Goal: Task Accomplishment & Management: Manage account settings

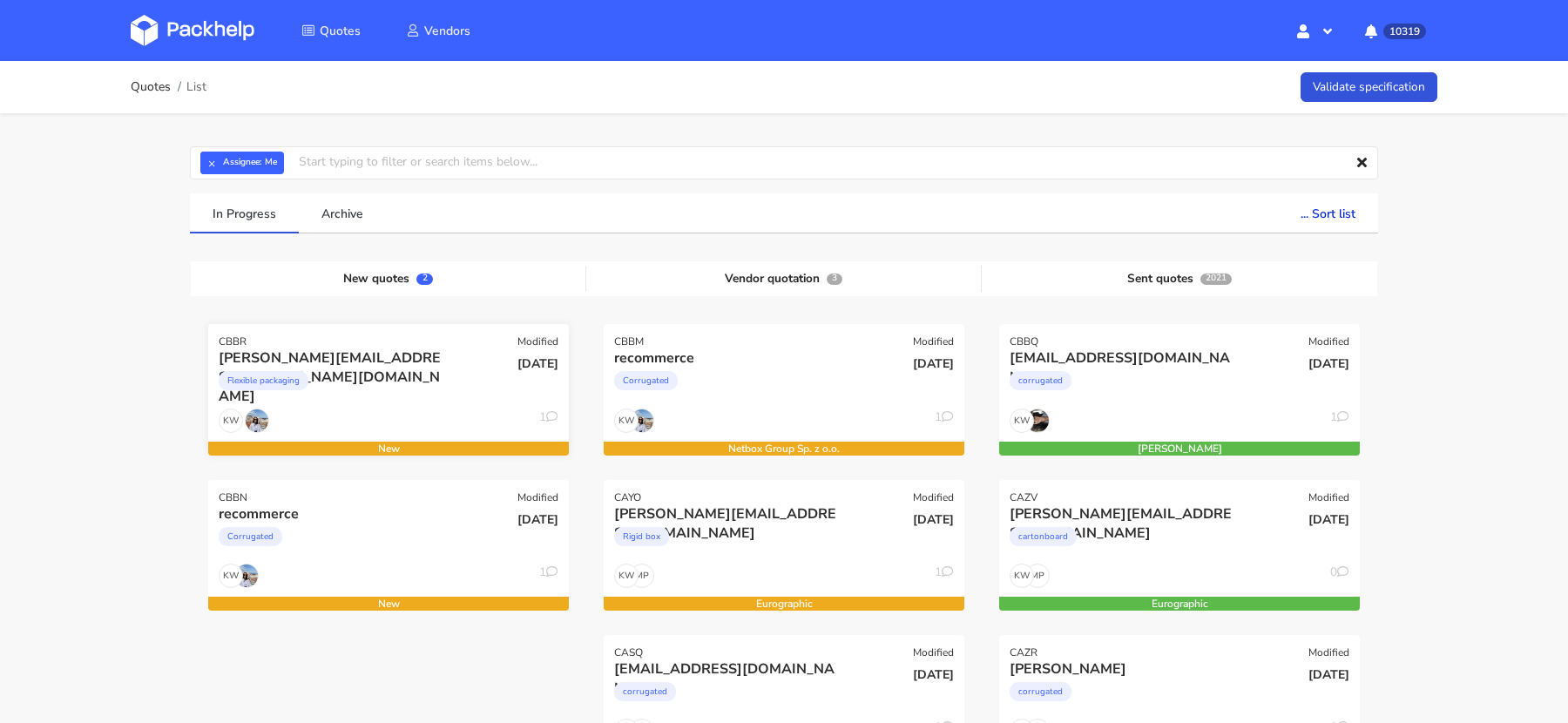
click at [445, 357] on div "[PERSON_NAME][EMAIL_ADDRESS][PERSON_NAME][DOMAIN_NAME]" at bounding box center [334, 357] width 231 height 19
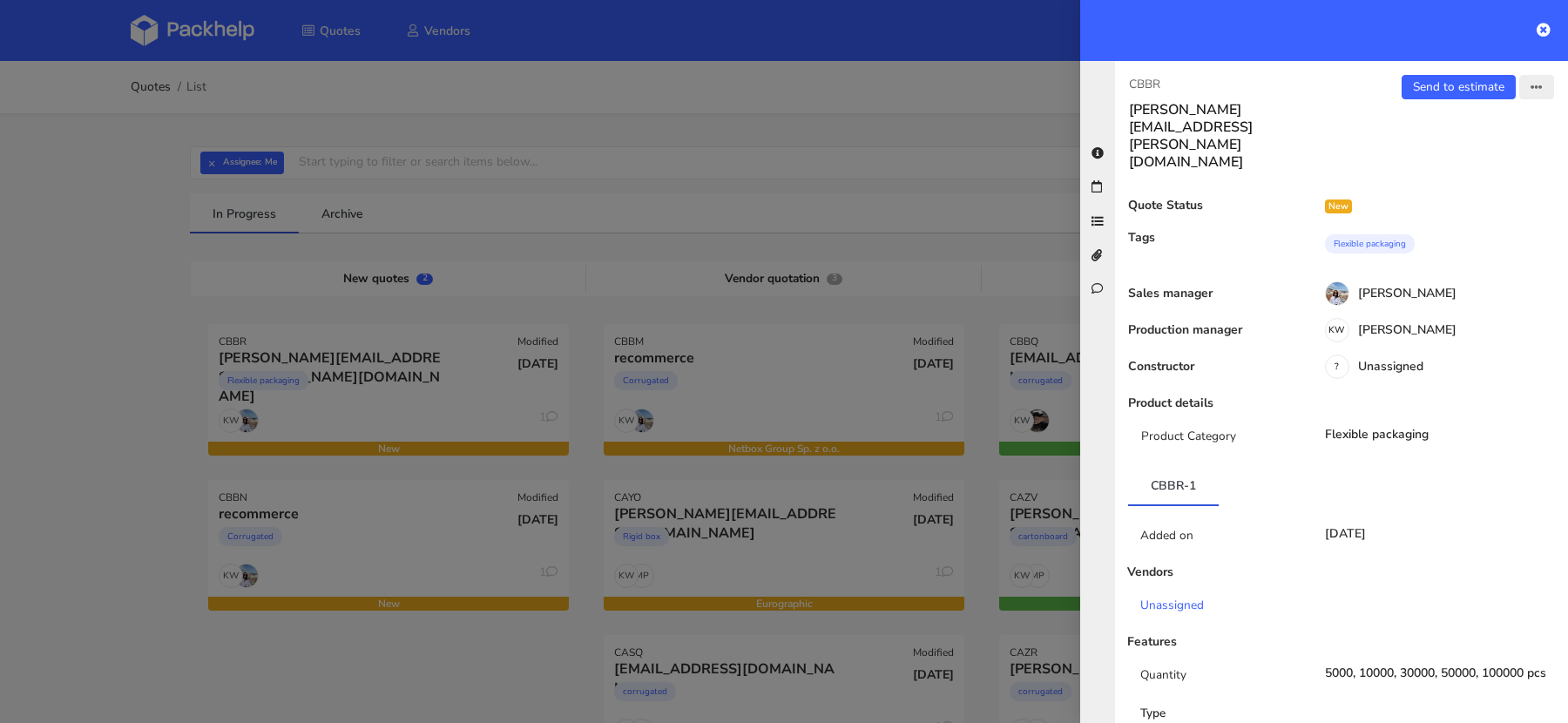
click at [1534, 92] on icon "button" at bounding box center [1536, 87] width 12 height 12
click at [1463, 148] on link "Edit quote" at bounding box center [1479, 154] width 153 height 29
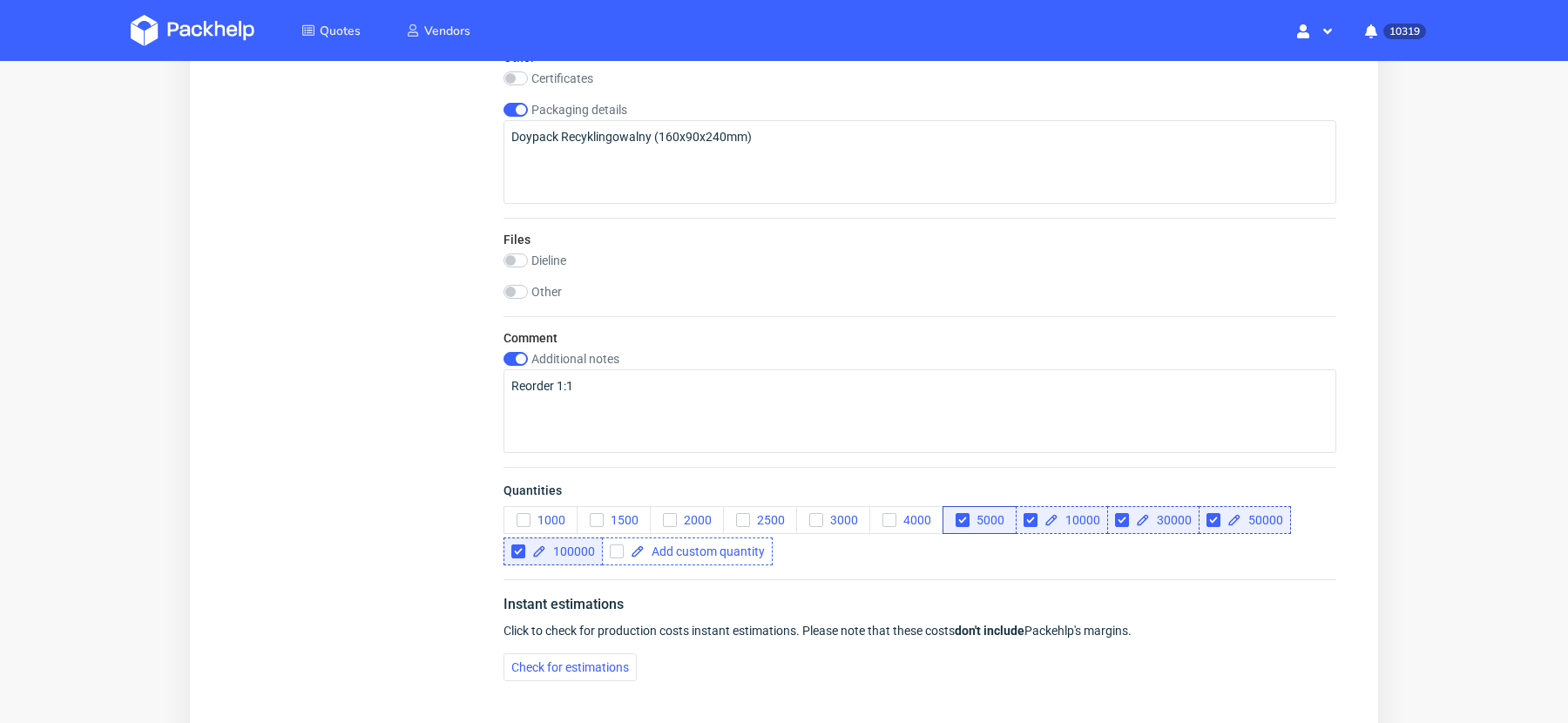
scroll to position [1581, 0]
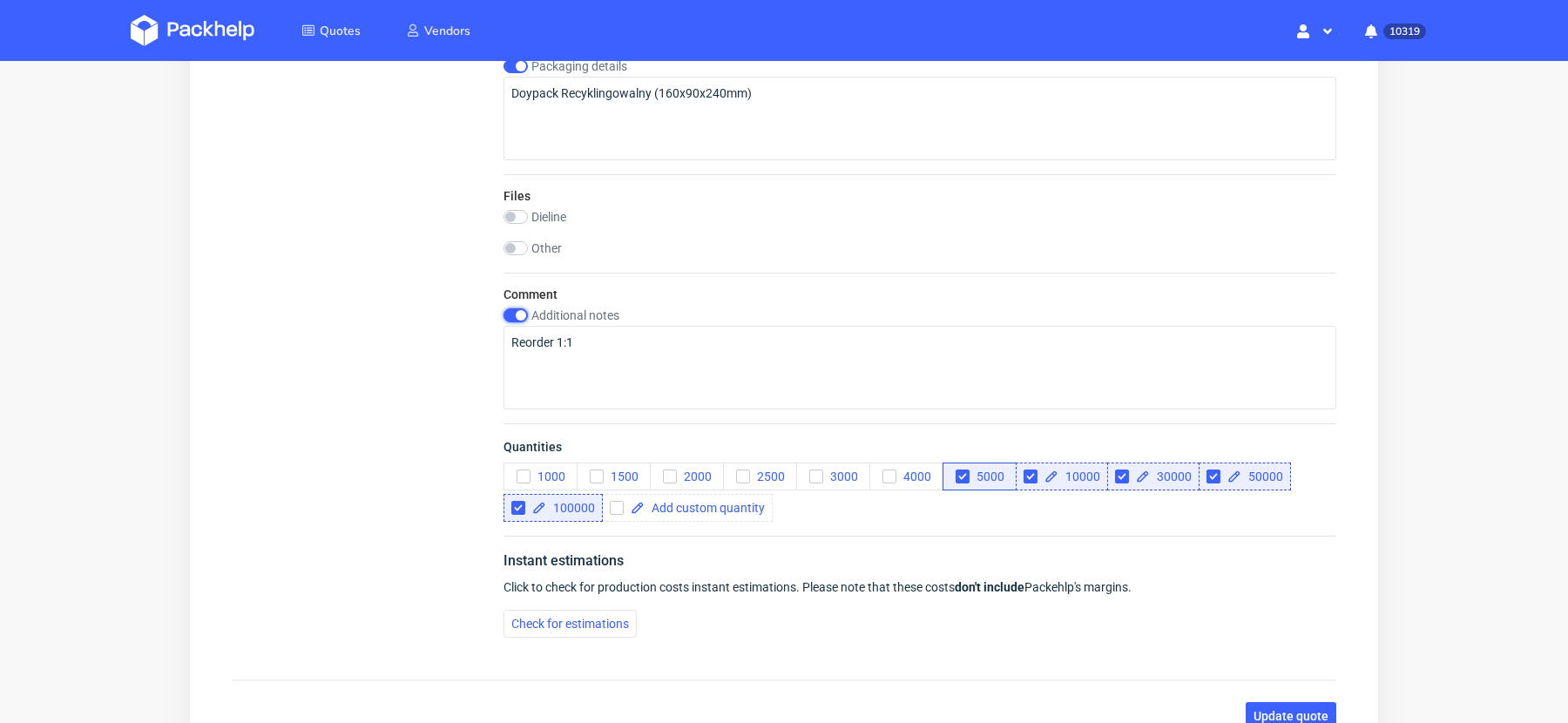
click at [516, 316] on input "checkbox" at bounding box center [515, 315] width 24 height 14
checkbox input "false"
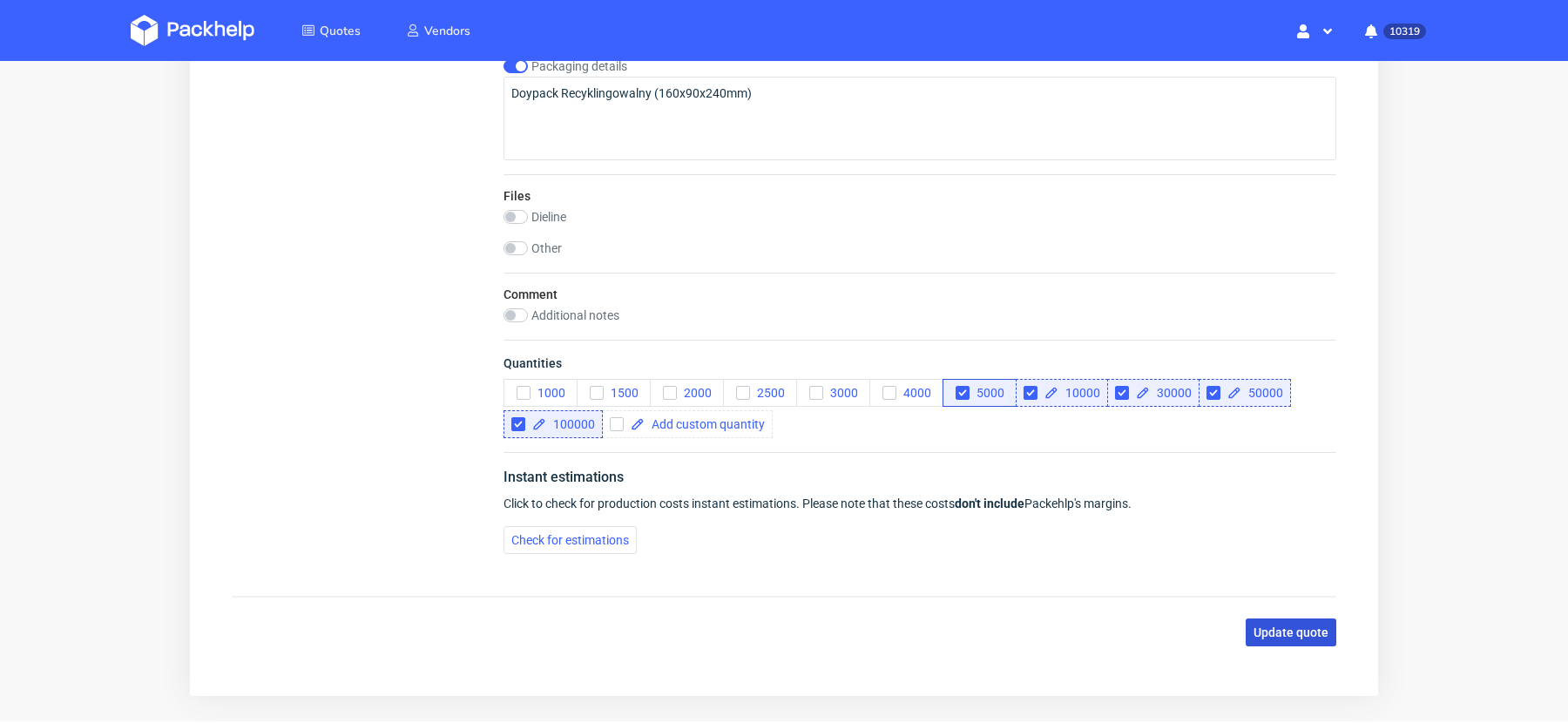
click at [1262, 631] on span "Update quote" at bounding box center [1290, 632] width 75 height 12
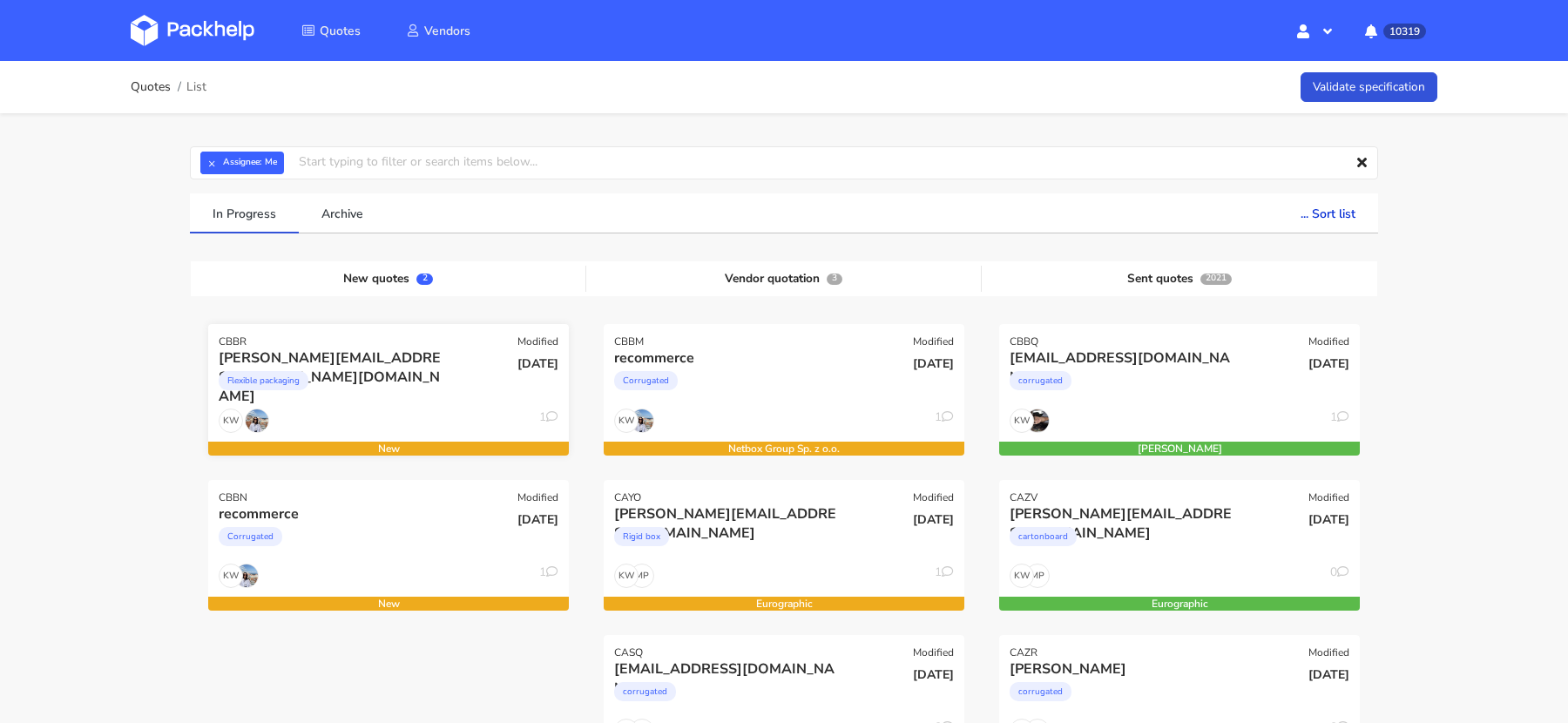
click at [404, 362] on div "[PERSON_NAME][EMAIL_ADDRESS][PERSON_NAME][DOMAIN_NAME]" at bounding box center [334, 357] width 231 height 19
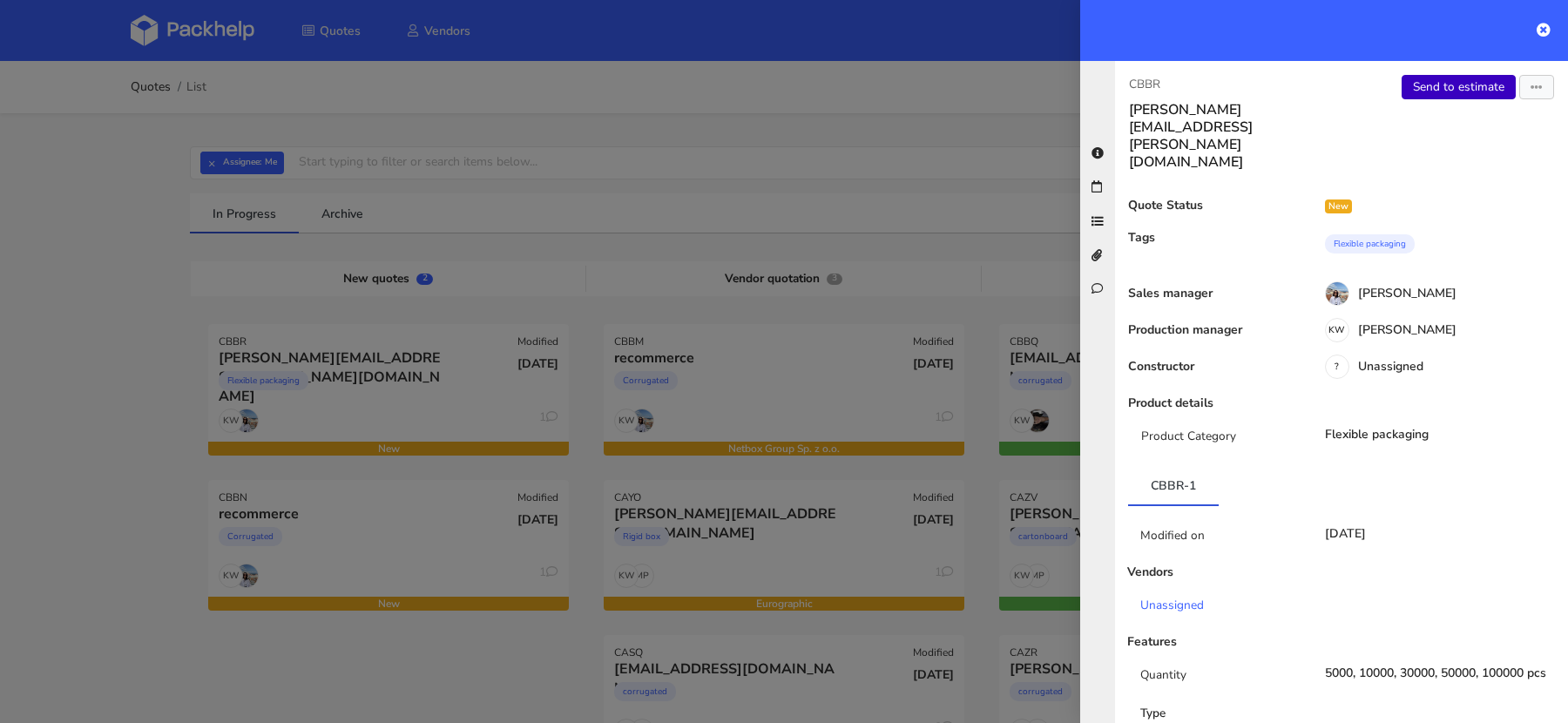
click at [1441, 79] on link "Send to estimate" at bounding box center [1458, 87] width 114 height 24
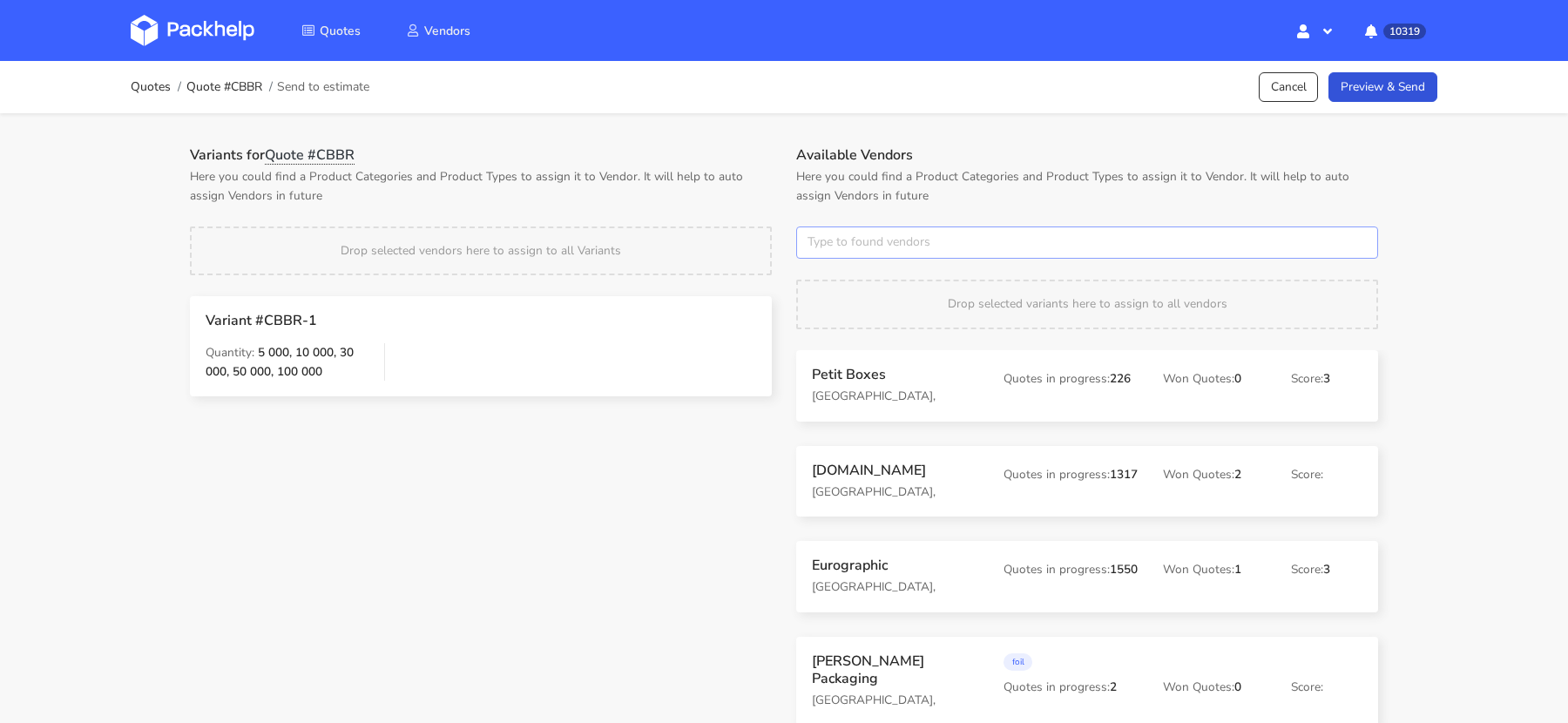
click at [827, 235] on input "text" at bounding box center [1087, 243] width 582 height 33
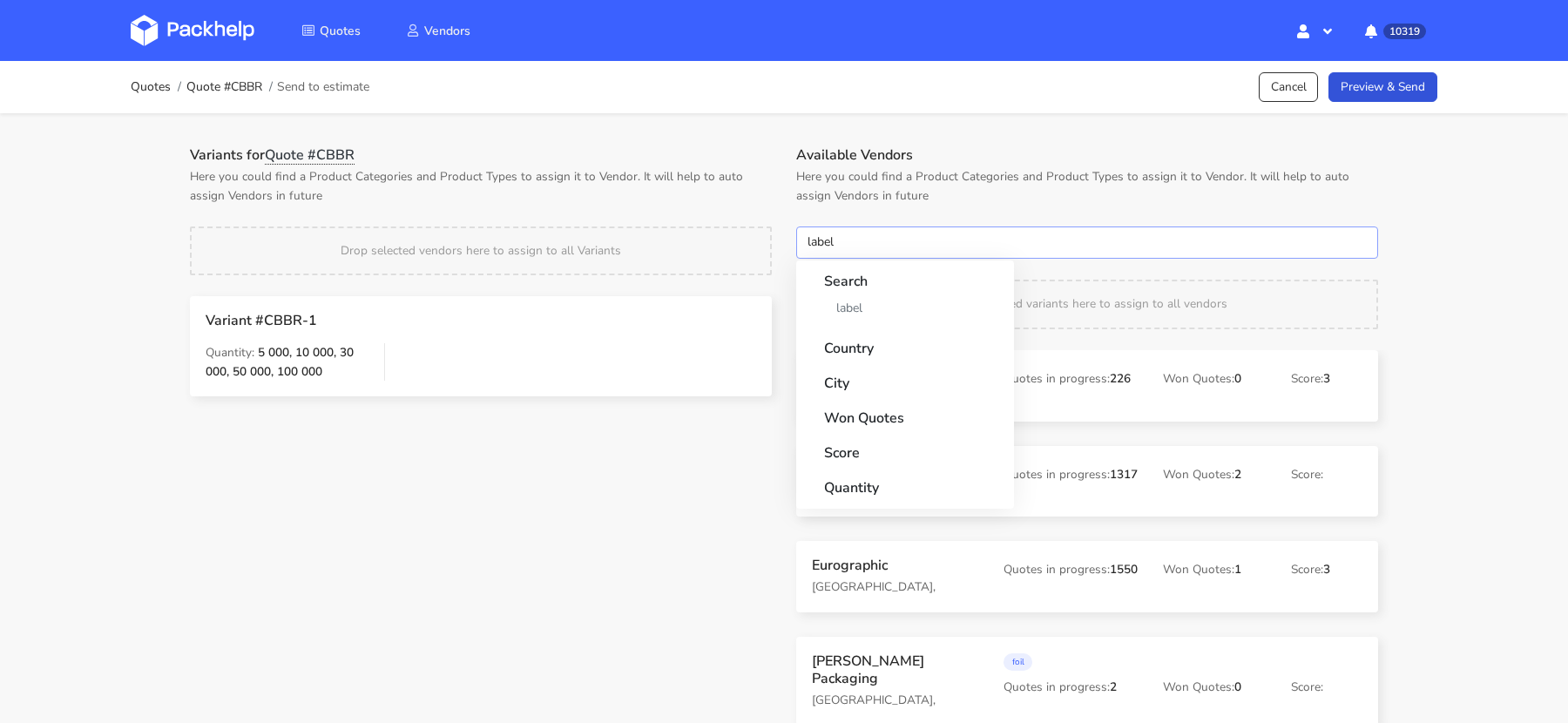
type input "label"
click at [873, 326] on div "Search label" at bounding box center [905, 294] width 204 height 67
click at [873, 316] on link "label" at bounding box center [905, 307] width 162 height 32
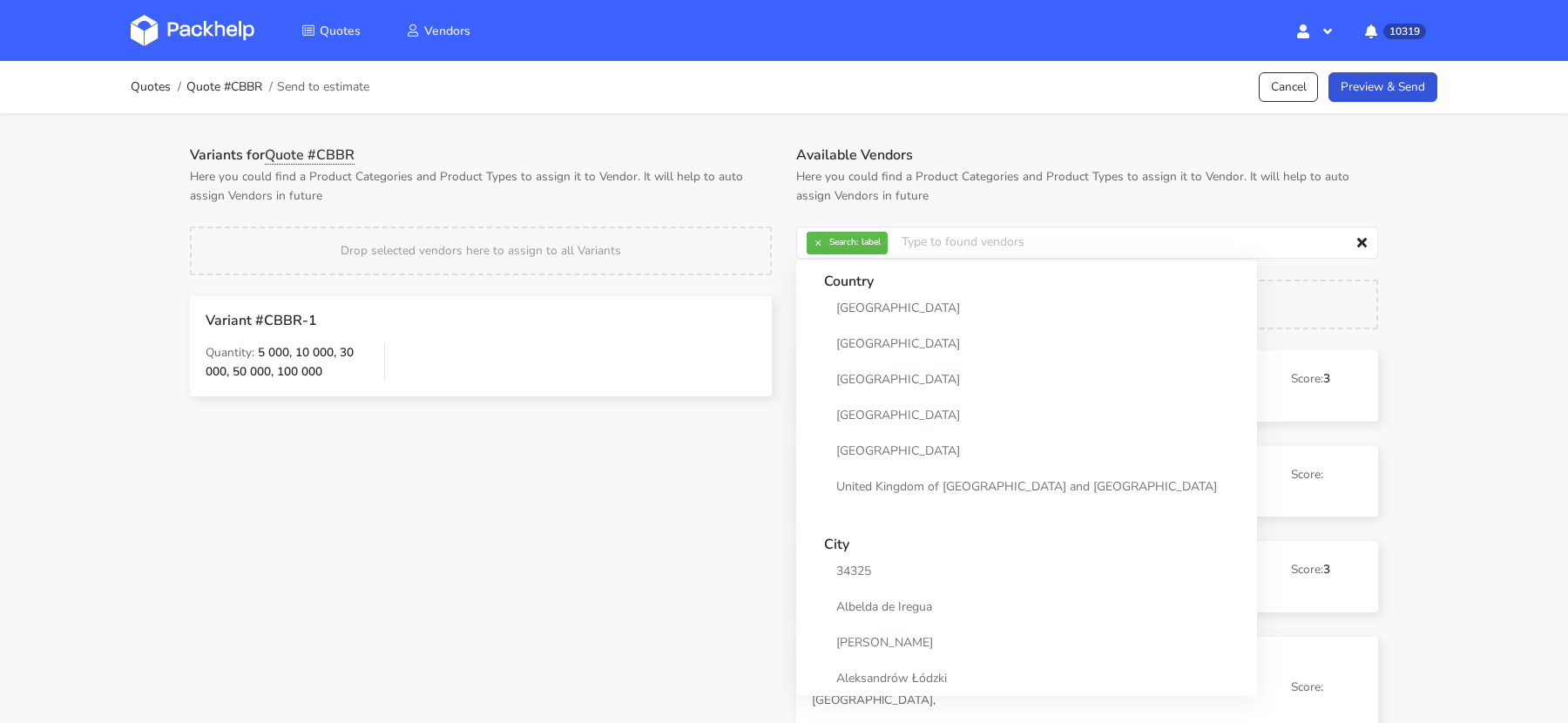
click at [691, 160] on h1 "Variants for Quote #CBBR" at bounding box center [481, 155] width 582 height 18
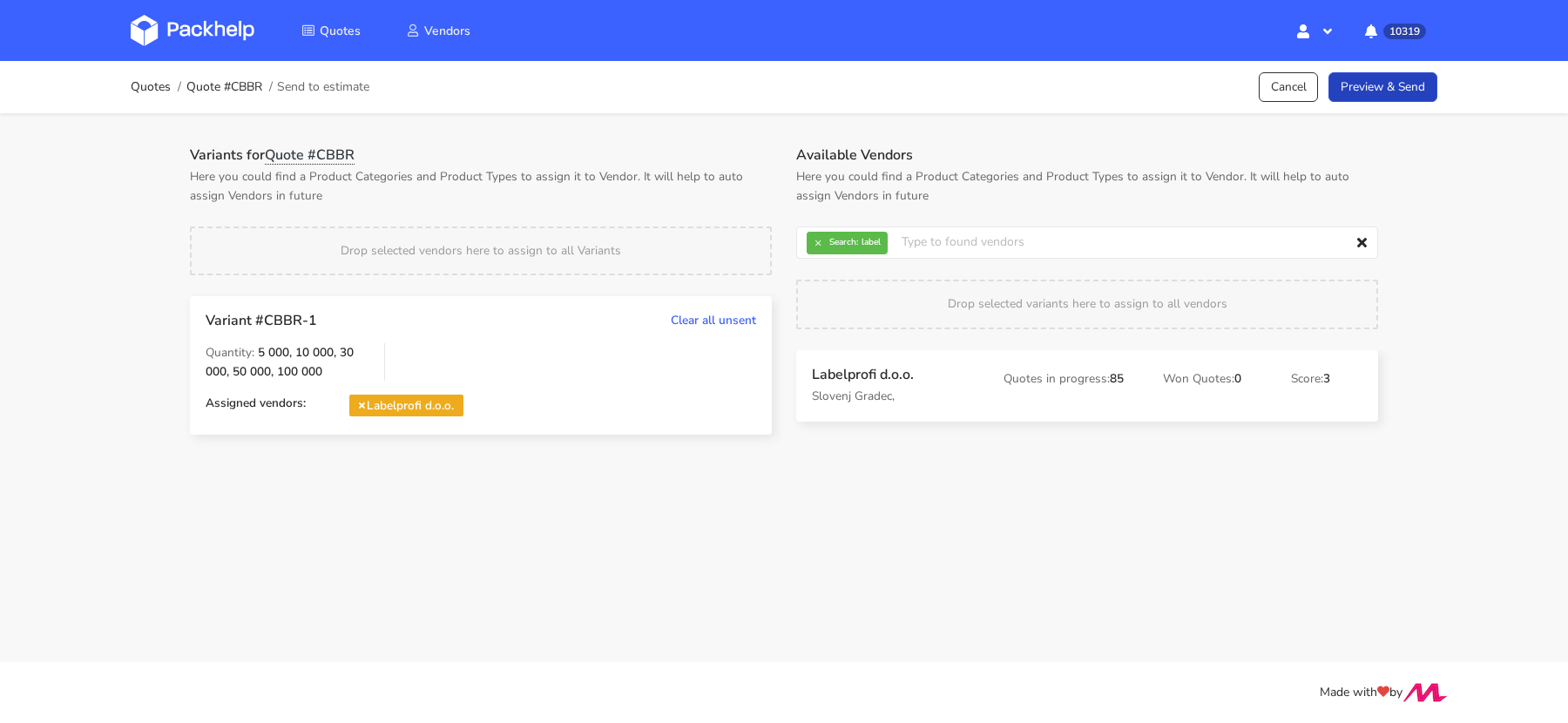
click at [1363, 94] on link "Preview & Send" at bounding box center [1382, 87] width 109 height 31
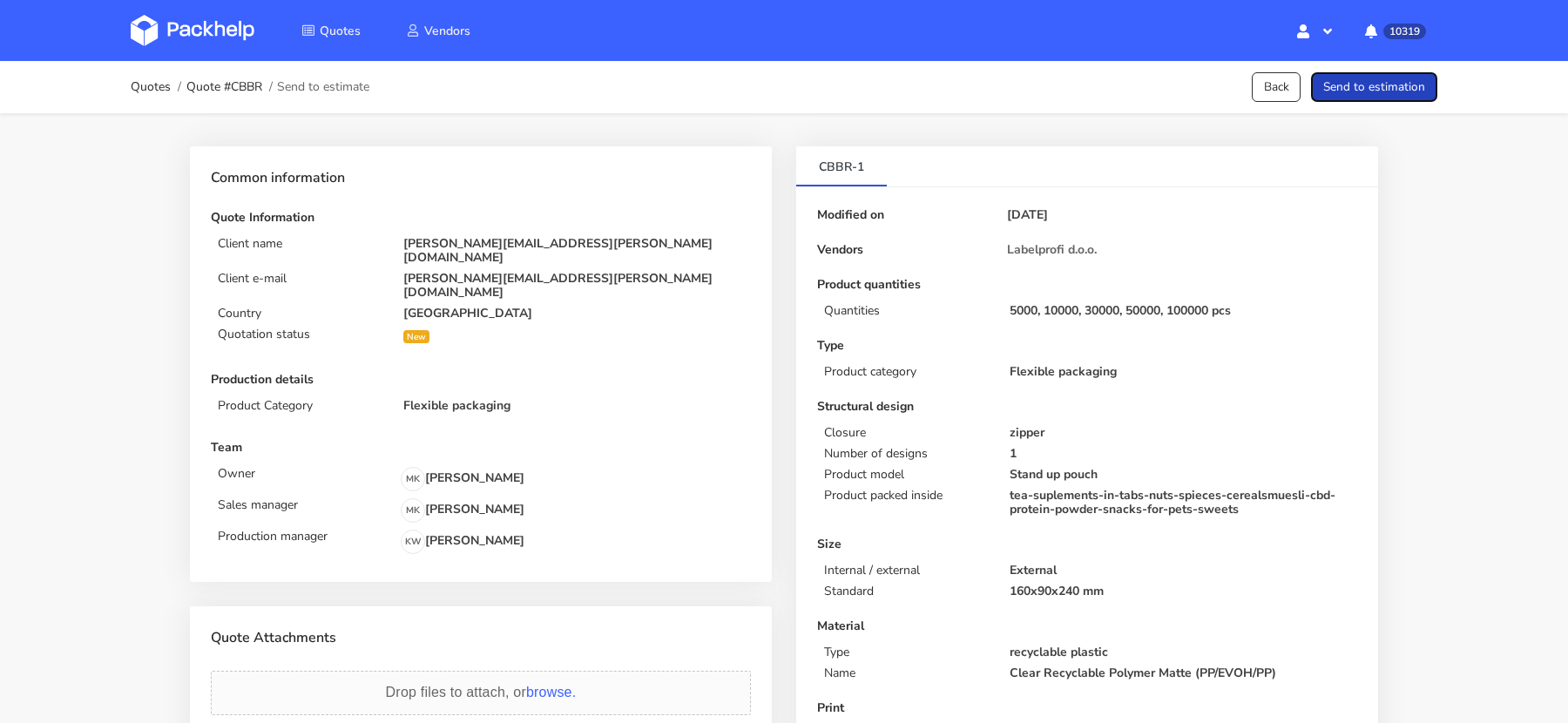
click at [1363, 94] on button "Send to estimation" at bounding box center [1374, 87] width 126 height 31
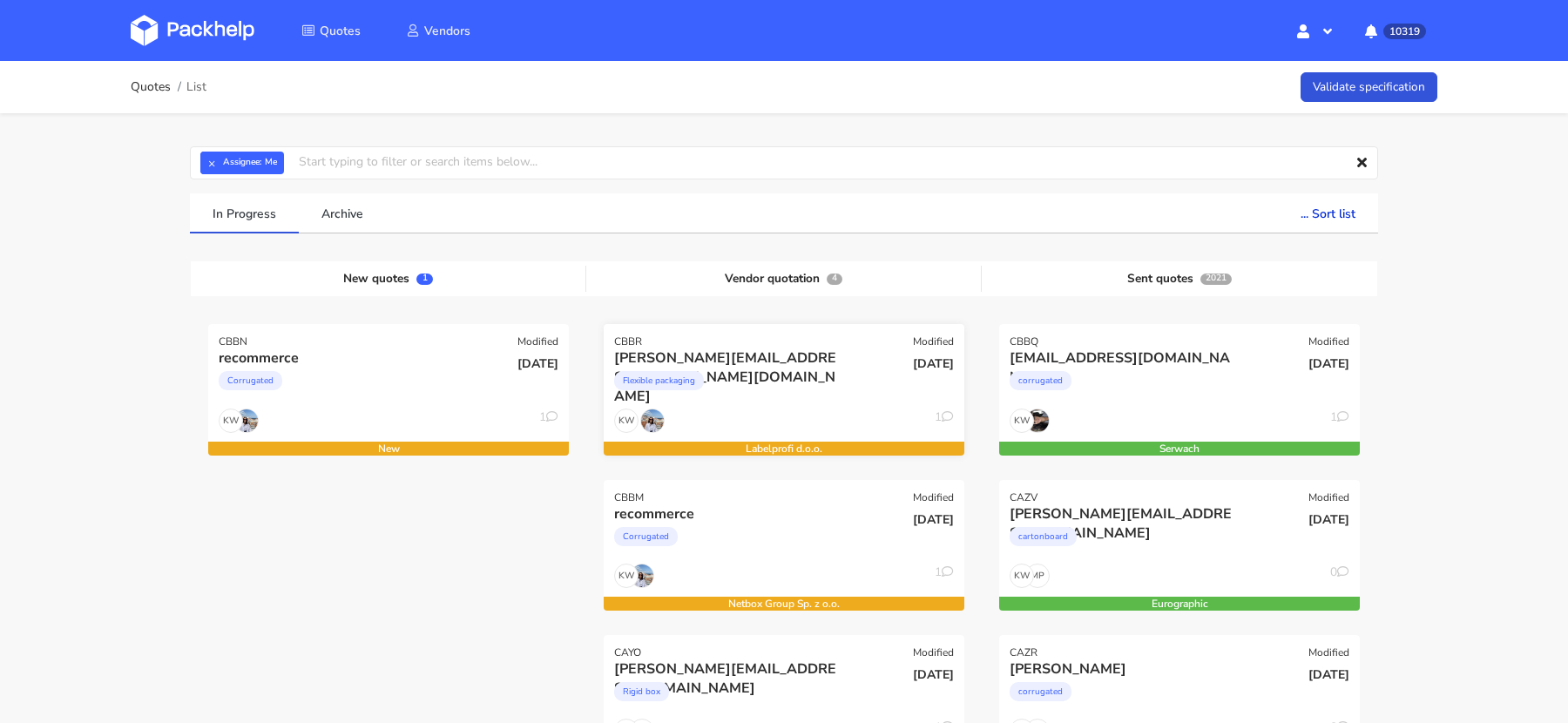
click at [718, 372] on div "Flexible packaging" at bounding box center [730, 385] width 231 height 35
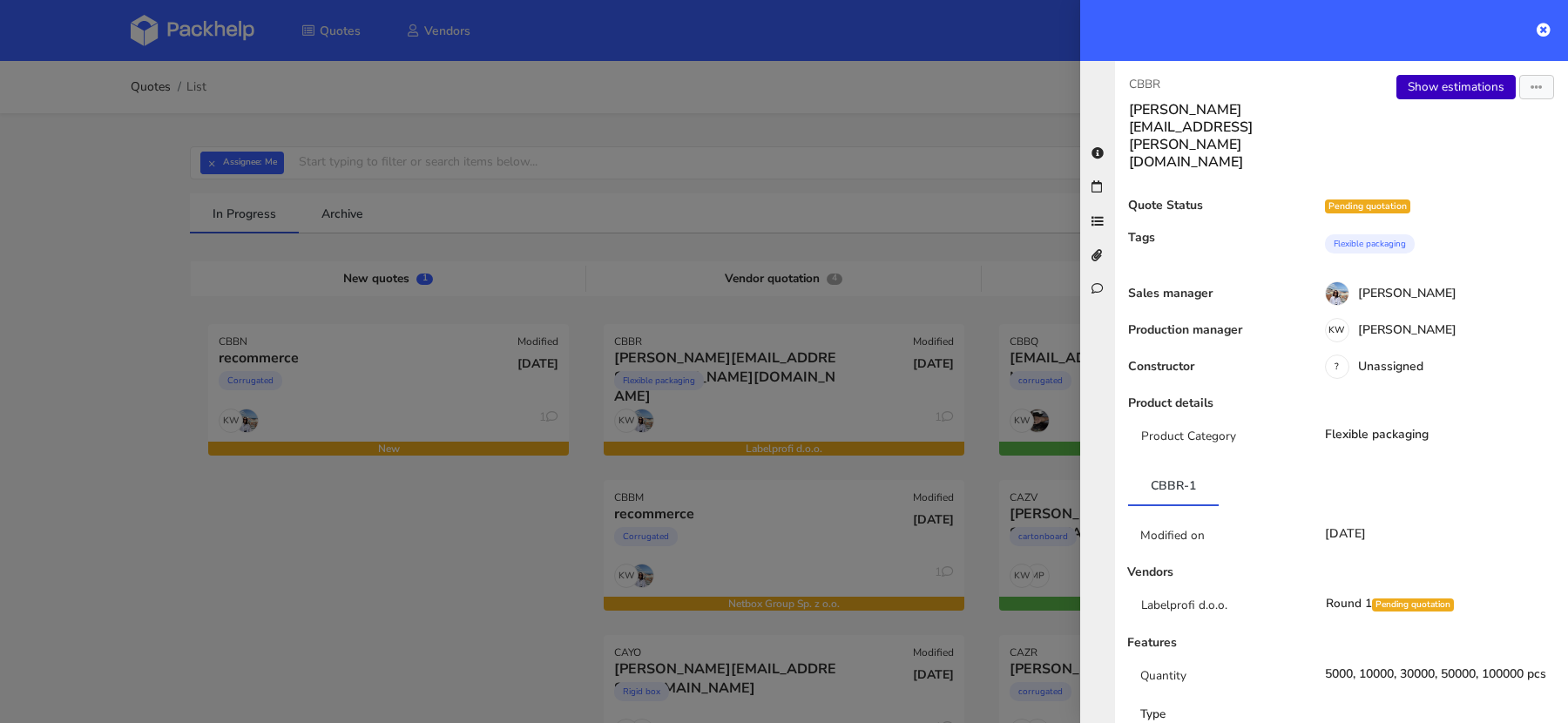
click at [1443, 86] on link "Show estimations" at bounding box center [1456, 87] width 120 height 24
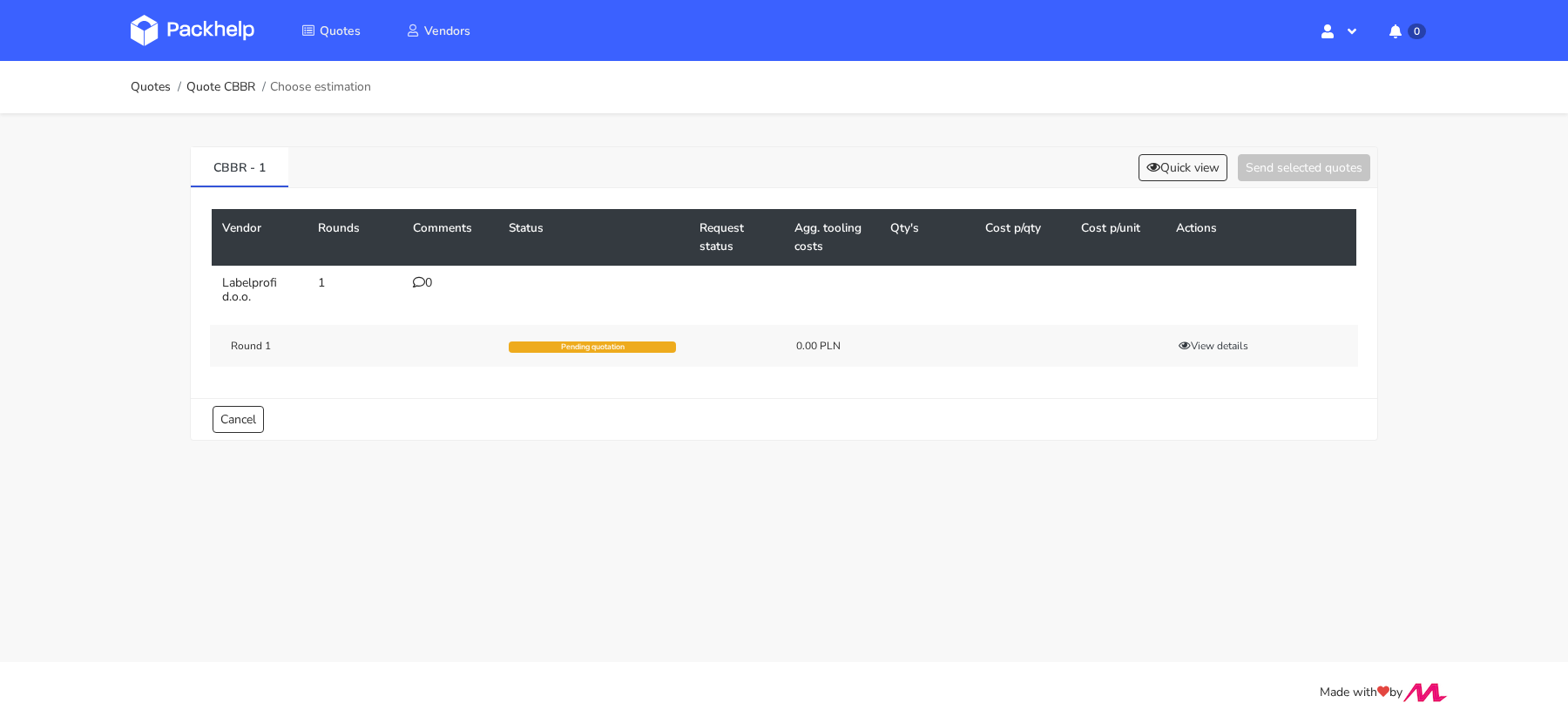
click at [422, 280] on icon at bounding box center [419, 281] width 12 height 12
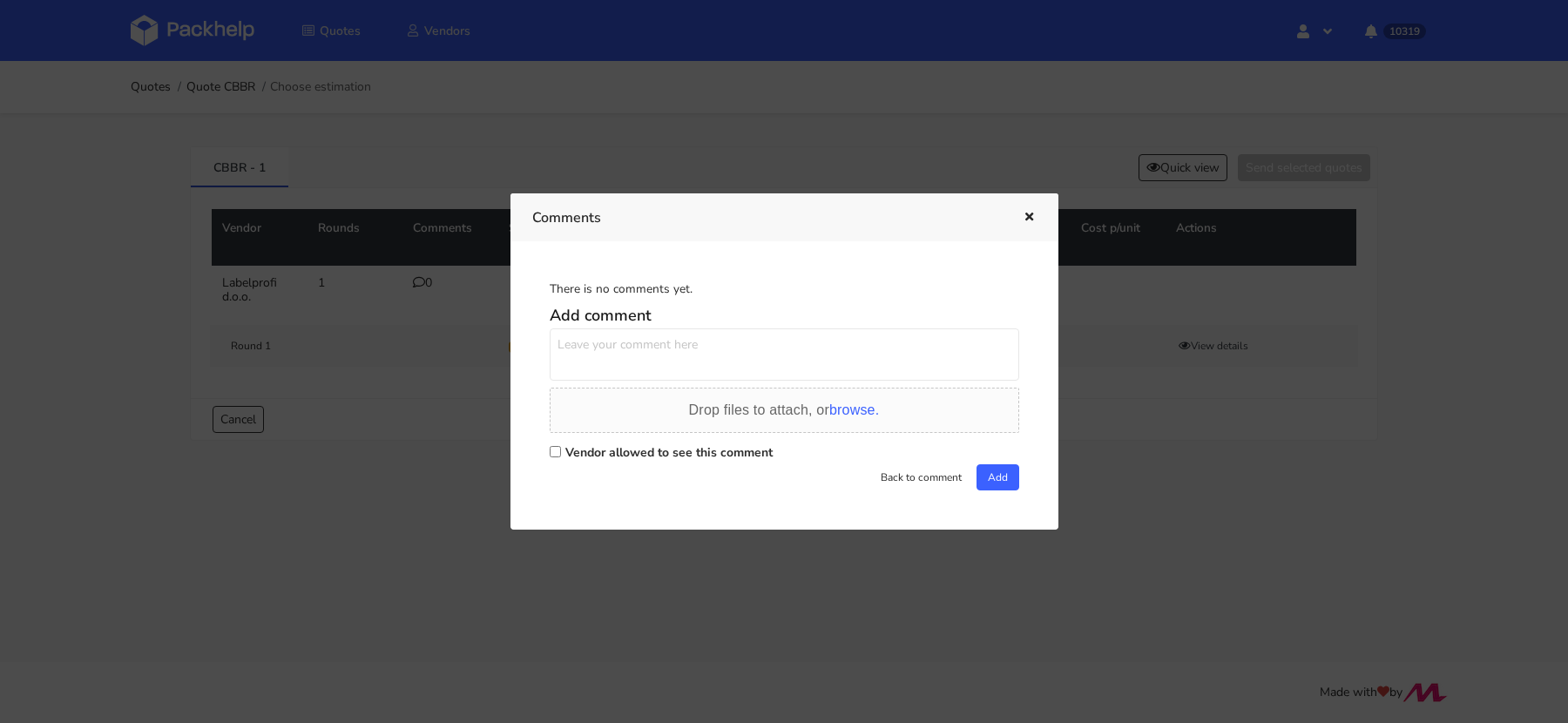
click at [552, 448] on input "Vendor allowed to see this comment" at bounding box center [555, 451] width 11 height 11
checkbox input "true"
click at [571, 370] on textarea at bounding box center [784, 355] width 470 height 52
type textarea "h"
paste textarea "R823021523_VNHN"
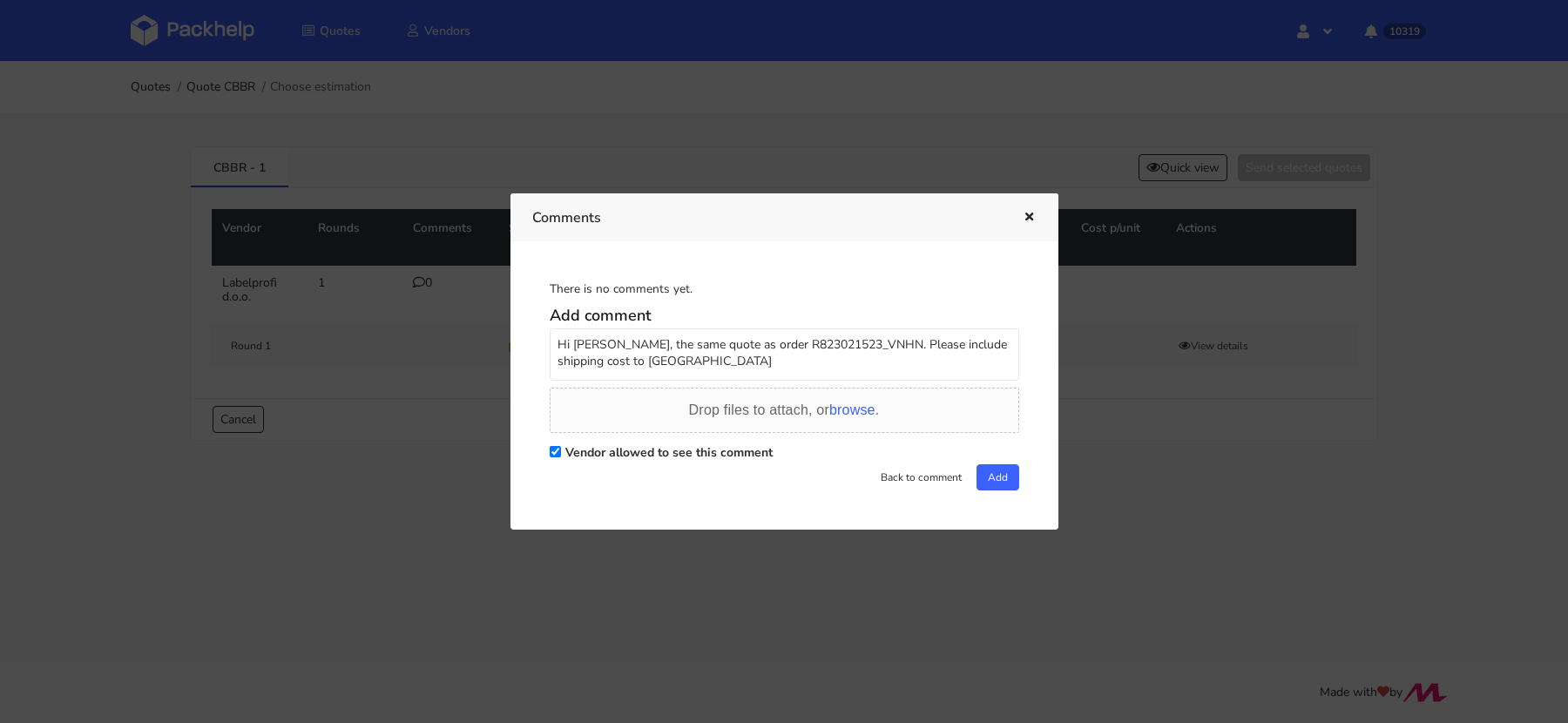
drag, startPoint x: 641, startPoint y: 370, endPoint x: 479, endPoint y: 273, distance: 188.8
click at [479, 273] on div "Comments There is no comments yet. Add comment Hi [PERSON_NAME], the same quote…" at bounding box center [784, 361] width 1568 height 723
type textarea "Hi [PERSON_NAME], the same quote as order R823021523_VNHN. Please include shipp…"
click at [677, 371] on textarea "Hi [PERSON_NAME], the same quote as order R823021523_VNHN. Please include shipp…" at bounding box center [784, 355] width 470 height 52
click at [995, 484] on button "Add" at bounding box center [998, 477] width 43 height 26
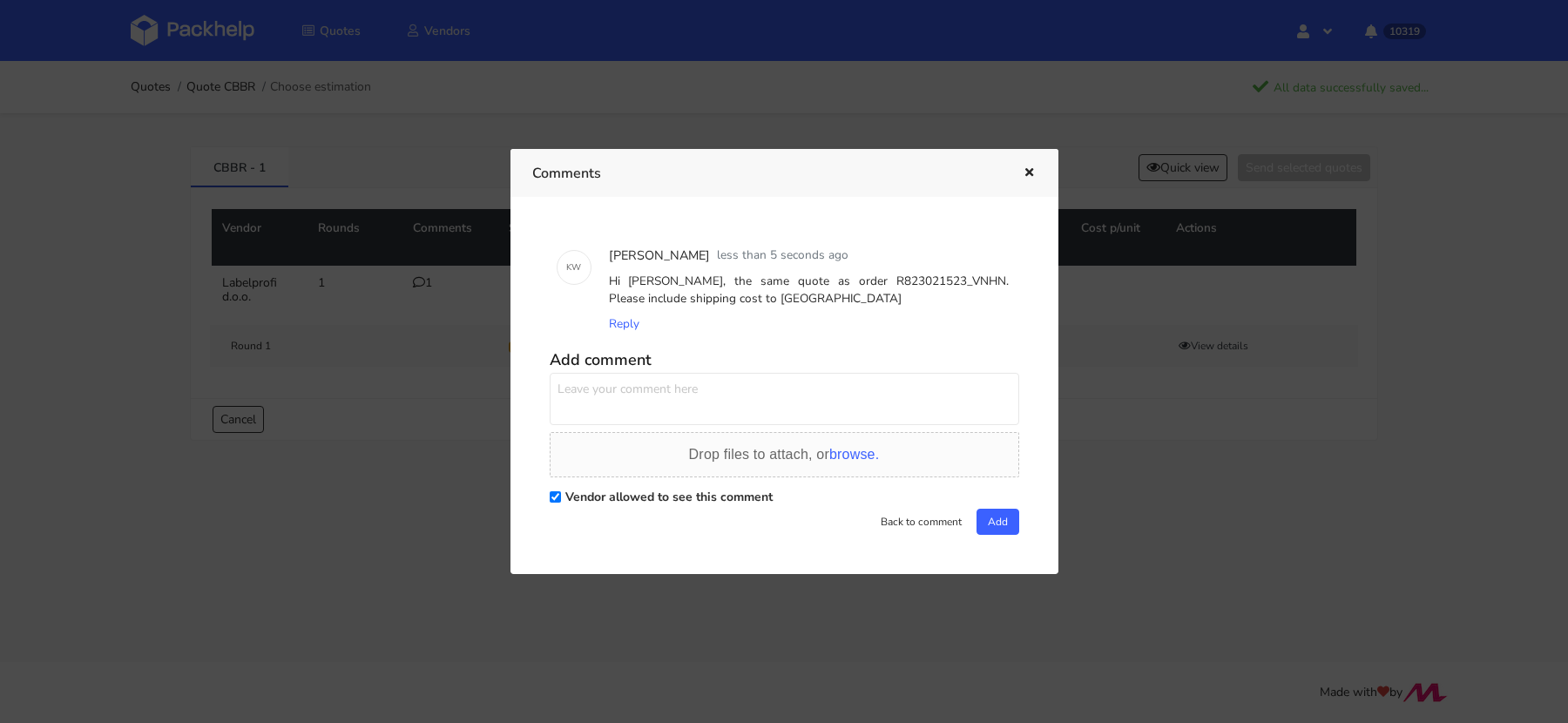
click at [1030, 169] on icon "button" at bounding box center [1030, 173] width 15 height 12
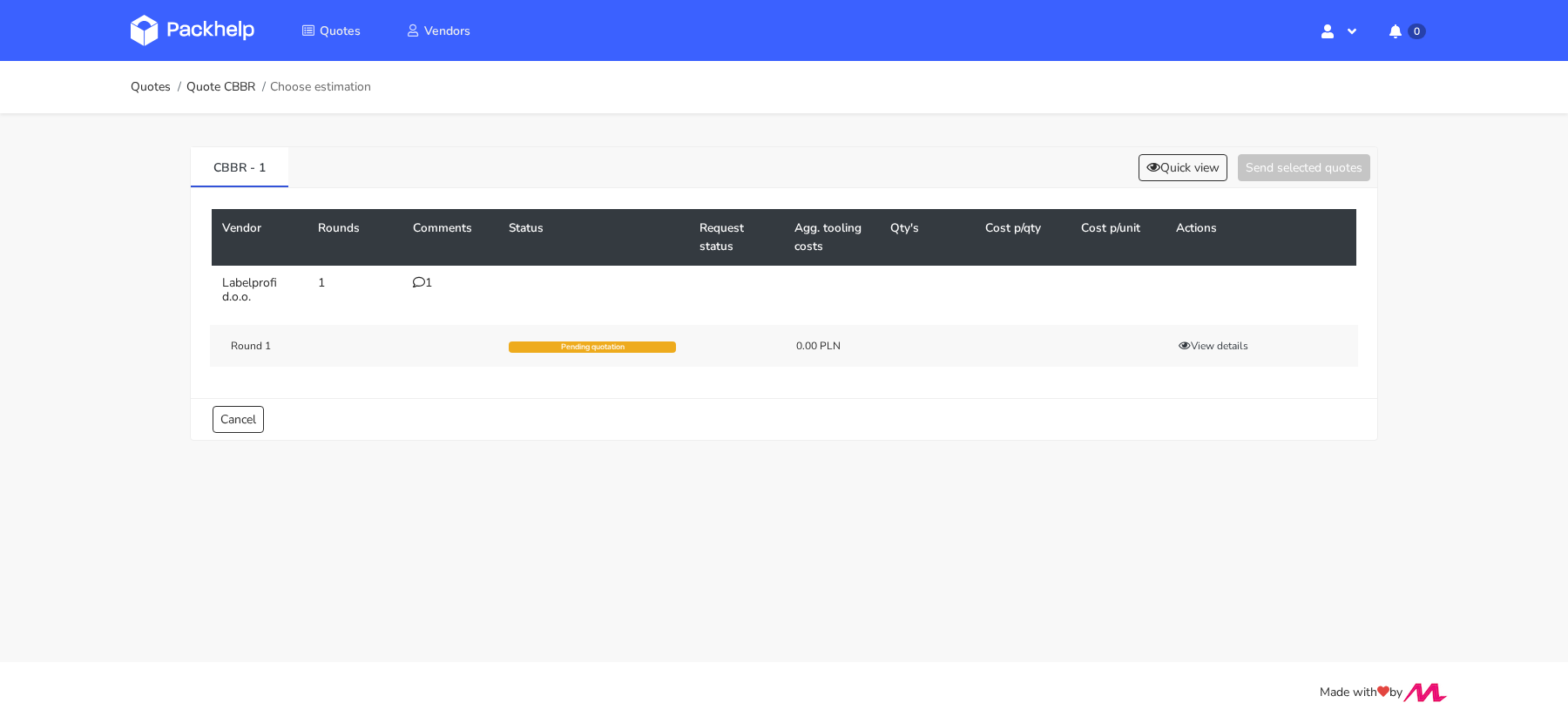
click at [417, 278] on icon at bounding box center [419, 281] width 12 height 12
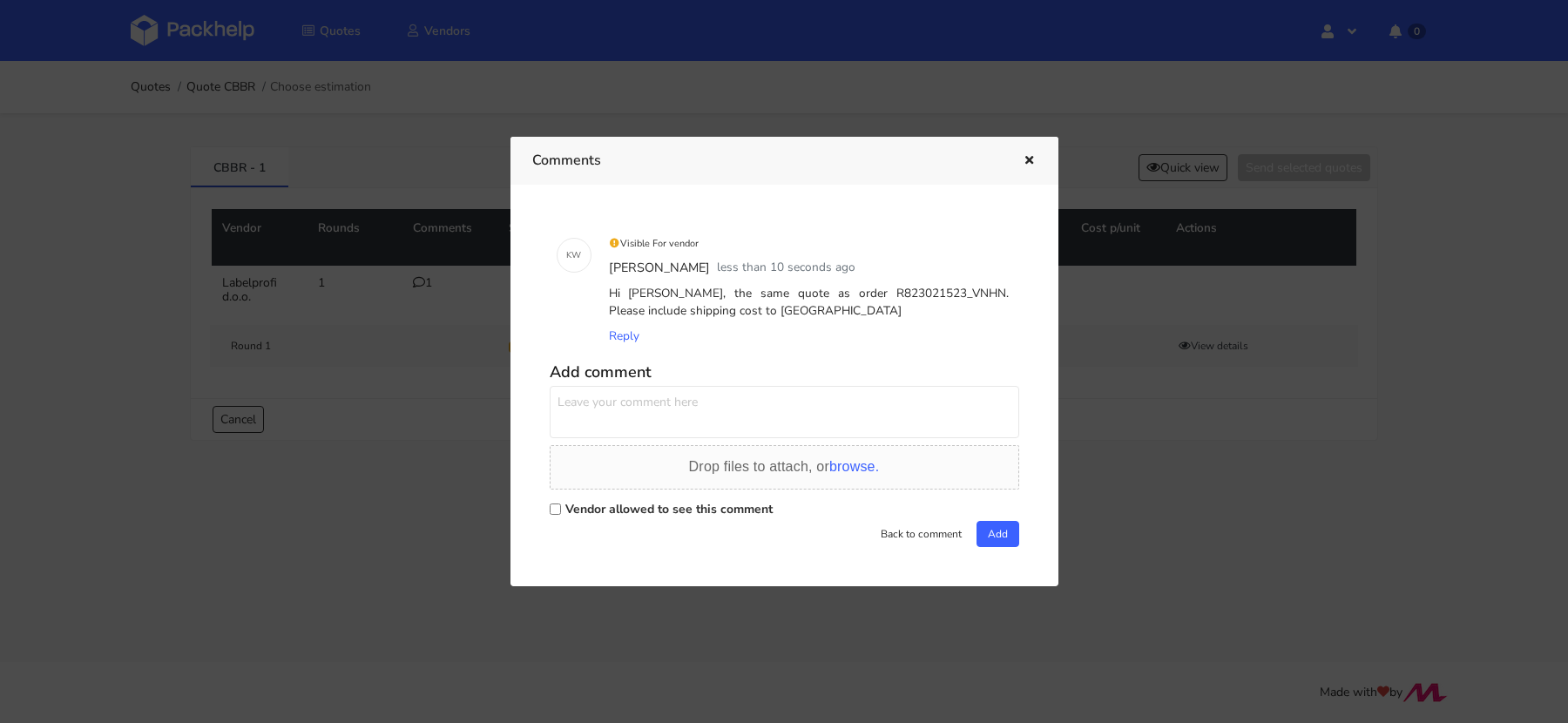
click at [395, 194] on div at bounding box center [784, 361] width 1568 height 723
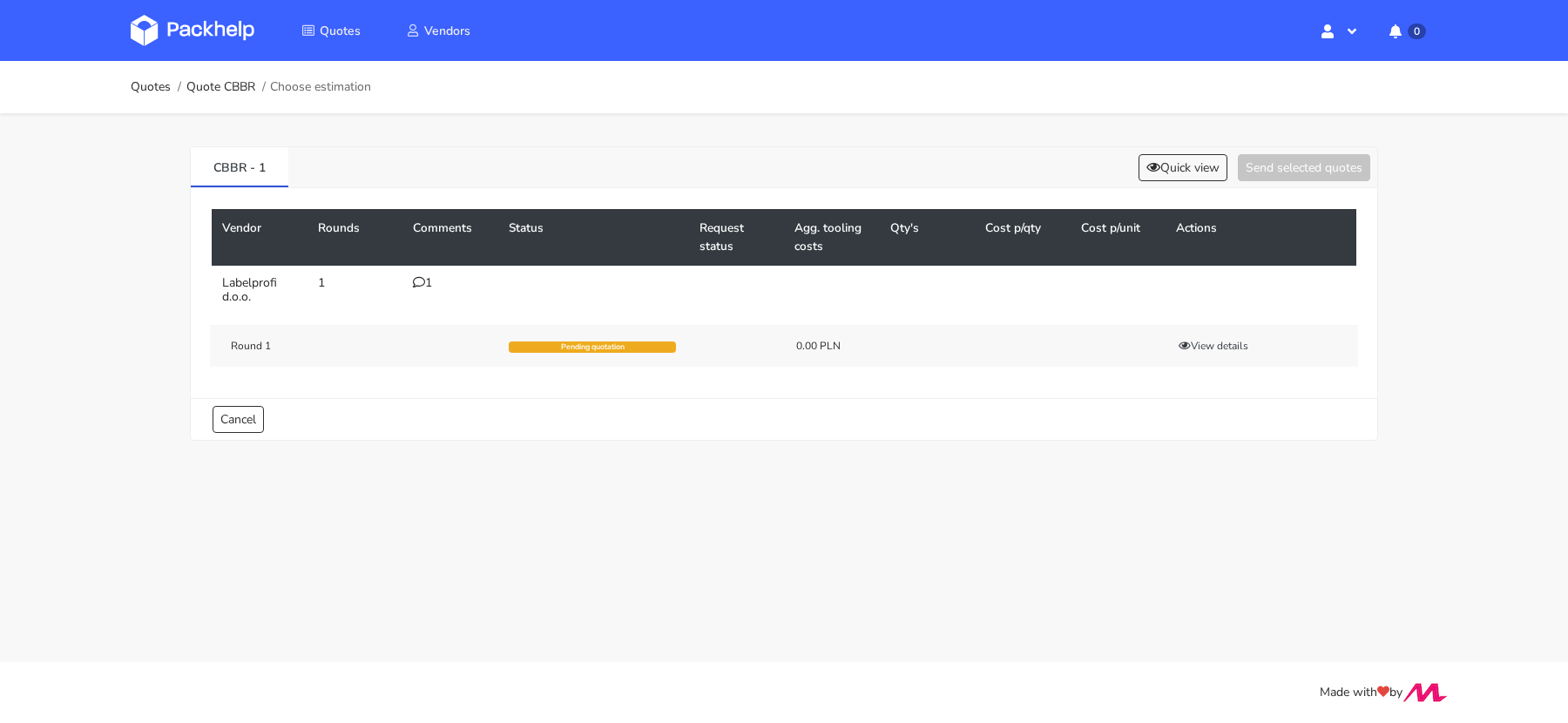
click at [223, 32] on img at bounding box center [192, 31] width 123 height 32
